Goal: Check status: Check status

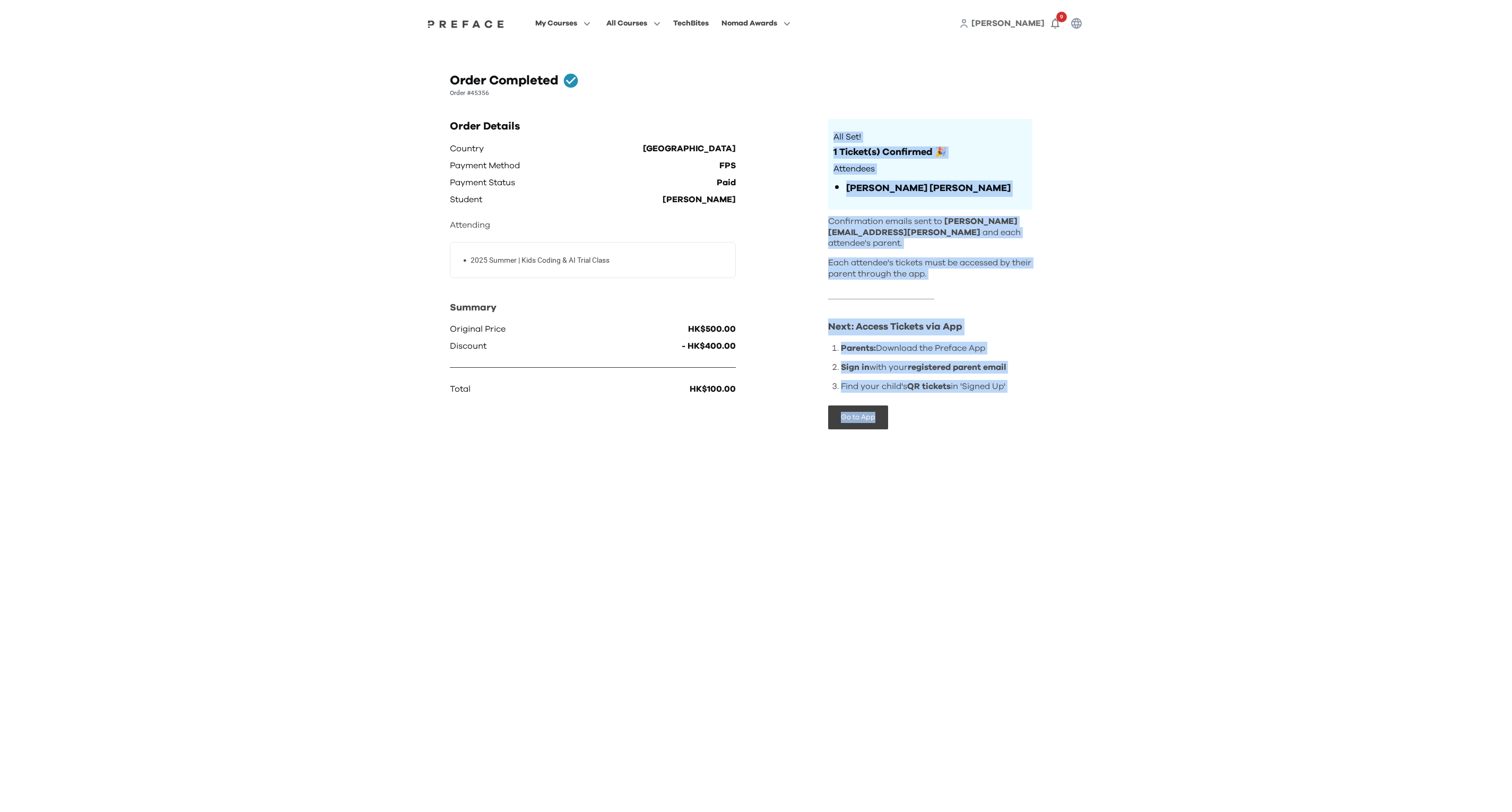
drag, startPoint x: 1069, startPoint y: 531, endPoint x: 749, endPoint y: 378, distance: 354.7
click at [749, 378] on html "My Courses All Courses TechBites Nomad Awards [PERSON_NAME] 9 Order Completed O…" at bounding box center [756, 236] width 1512 height 472
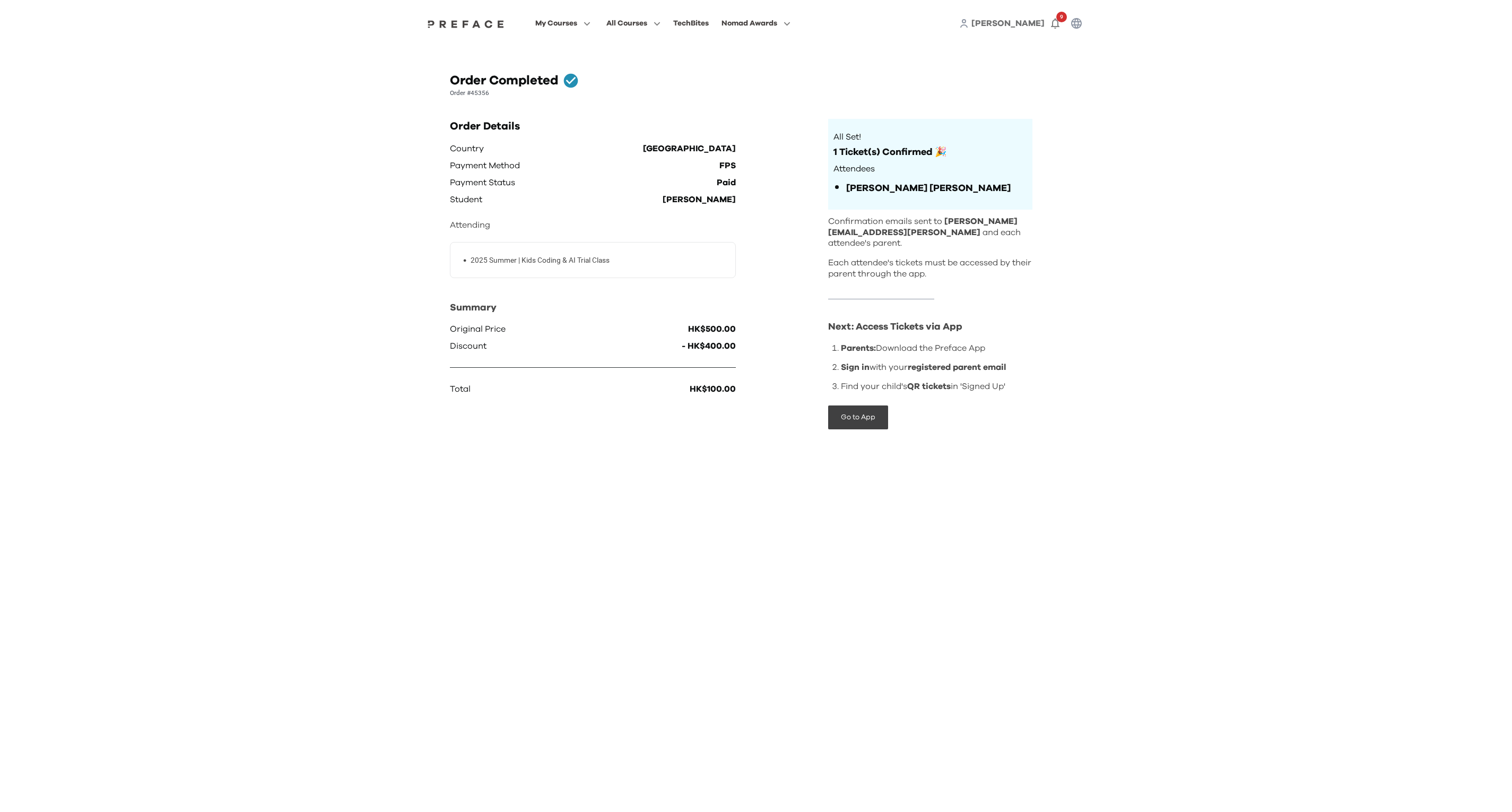
click at [421, 153] on div "Order Completed Order #45356 Order Details Country Hong Kong Payment Method FPS…" at bounding box center [756, 260] width 679 height 425
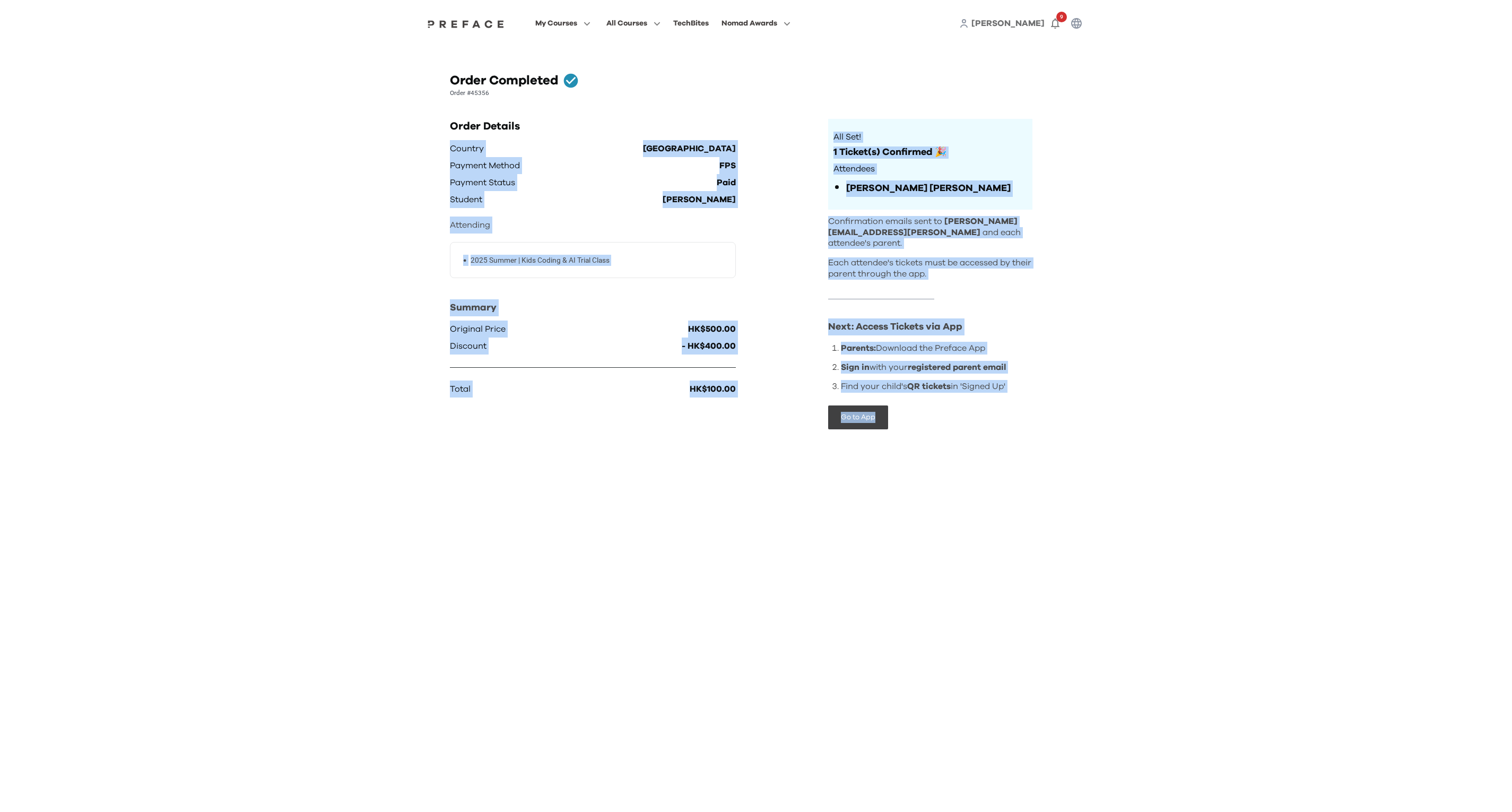
drag, startPoint x: 421, startPoint y: 153, endPoint x: 944, endPoint y: 520, distance: 638.9
click at [944, 472] on html "My Courses All Courses TechBites Nomad Awards [PERSON_NAME] 9 Order Completed O…" at bounding box center [756, 236] width 1512 height 472
click at [976, 472] on html "My Courses All Courses TechBites Nomad Awards [PERSON_NAME] 9 Order Completed O…" at bounding box center [756, 236] width 1512 height 472
drag, startPoint x: 976, startPoint y: 545, endPoint x: 598, endPoint y: 67, distance: 609.4
click at [598, 67] on html "My Courses All Courses TechBites Nomad Awards [PERSON_NAME] 9 Order Completed O…" at bounding box center [756, 236] width 1512 height 472
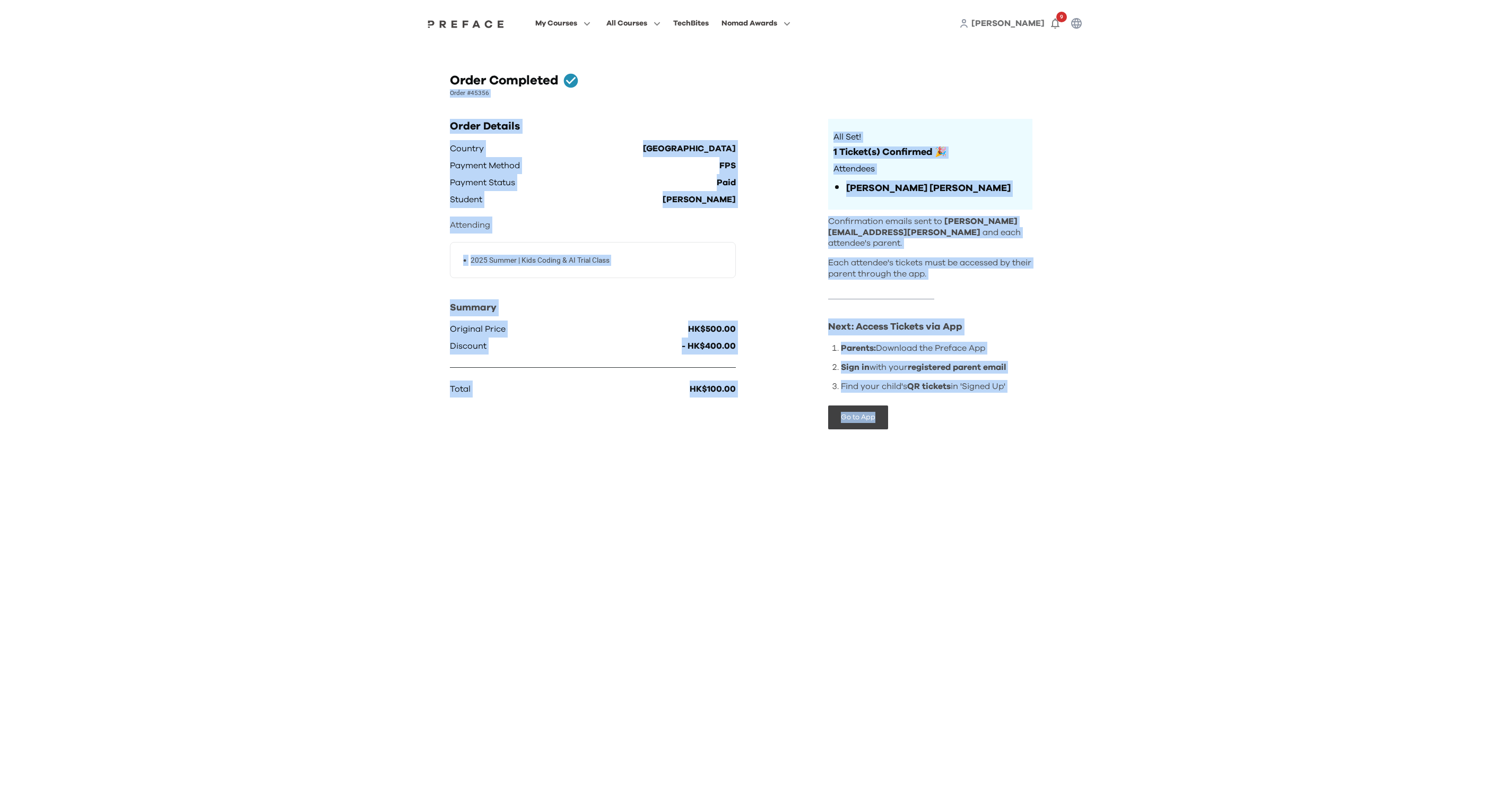
click at [519, 100] on div "Order Completed Order #45356 Order Details Country Hong Kong Payment Method FPS…" at bounding box center [756, 259] width 663 height 400
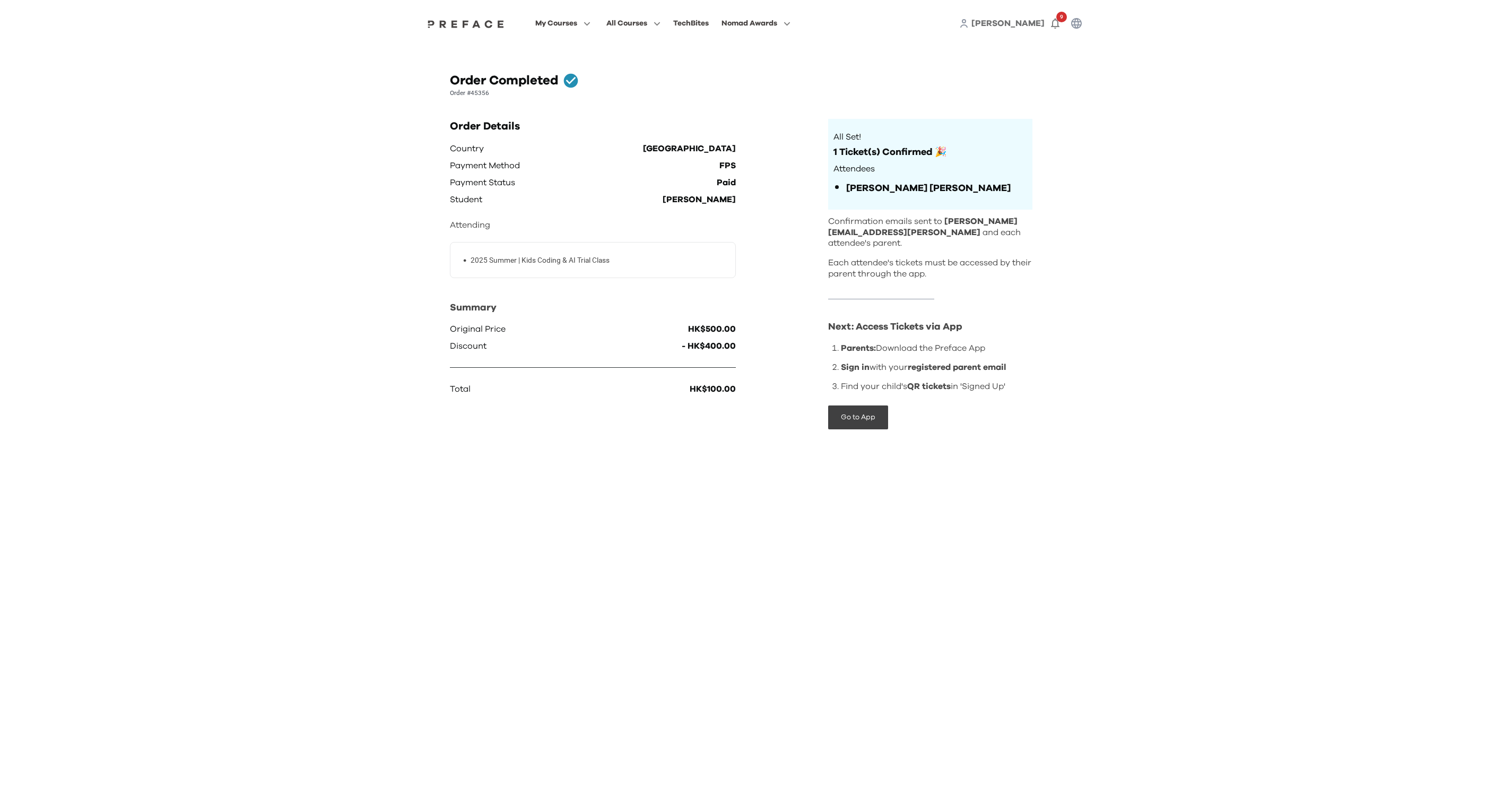
click at [519, 100] on div "Order Completed Order #45356 Order Details Country Hong Kong Payment Method FPS…" at bounding box center [756, 259] width 663 height 400
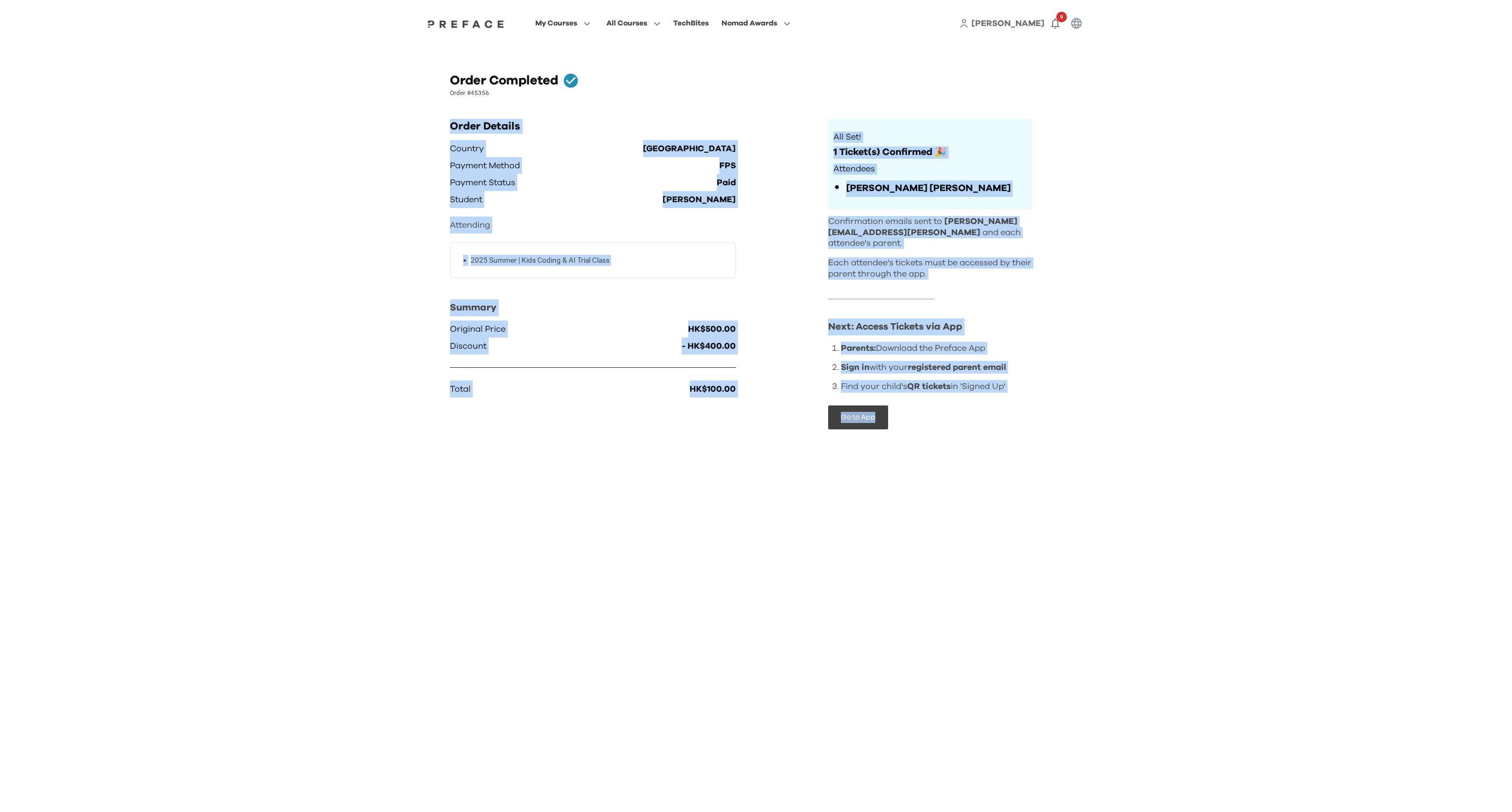
drag, startPoint x: 519, startPoint y: 100, endPoint x: 1022, endPoint y: 608, distance: 714.9
click at [1022, 472] on html "My Courses All Courses TechBites Nomad Awards [PERSON_NAME] 9 Order Completed O…" at bounding box center [756, 236] width 1512 height 472
drag, startPoint x: 1022, startPoint y: 608, endPoint x: 834, endPoint y: 106, distance: 536.0
click at [834, 106] on html "My Courses All Courses TechBites Nomad Awards [PERSON_NAME] 9 Order Completed O…" at bounding box center [756, 236] width 1512 height 472
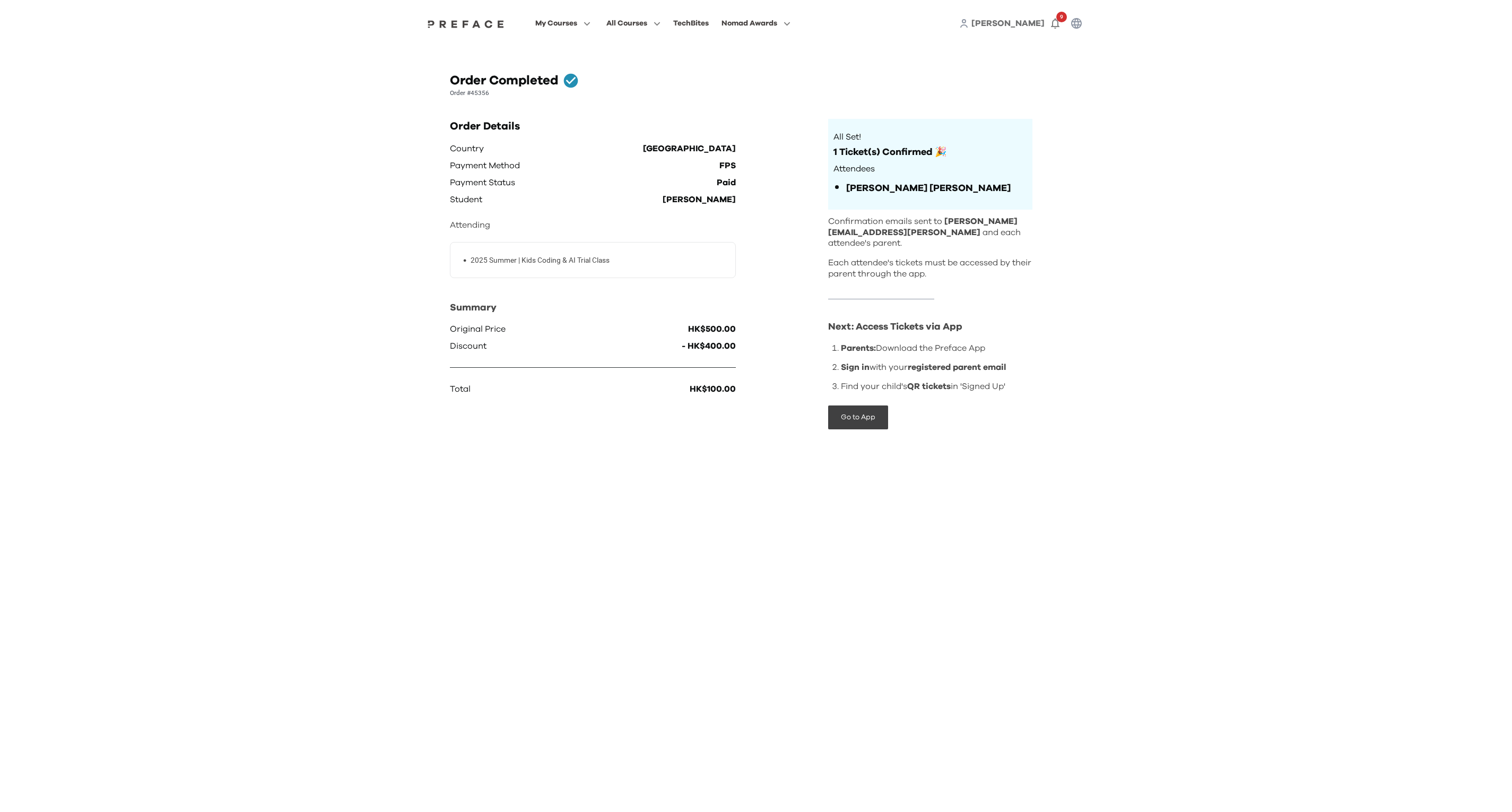
click at [789, 87] on div "Order Completed" at bounding box center [755, 80] width 612 height 17
